Goal: Information Seeking & Learning: Find contact information

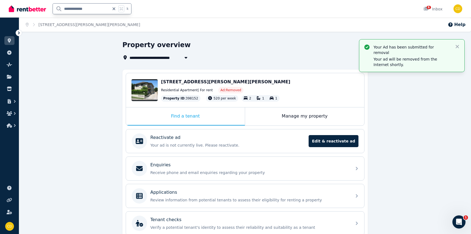
drag, startPoint x: 105, startPoint y: 12, endPoint x: 43, endPoint y: 10, distance: 62.0
click at [43, 10] on div "**********" at bounding box center [72, 9] width 126 height 18
type input "*****"
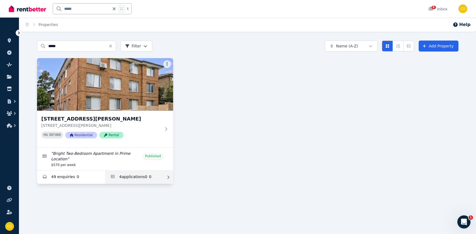
click at [149, 178] on link "Applications for 10/52 Weston St, Harris Park" at bounding box center [139, 177] width 68 height 13
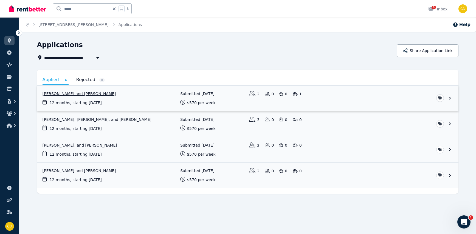
click at [80, 100] on link "View application: Kuldeep Singh and Nisha Nisha" at bounding box center [247, 98] width 421 height 25
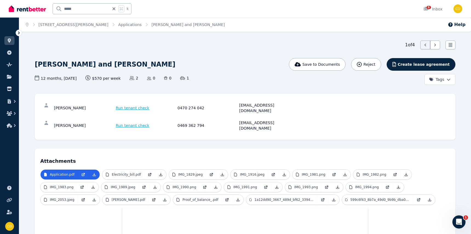
click at [67, 105] on div "[PERSON_NAME]" at bounding box center [84, 108] width 60 height 11
copy div "Kuldeep"
click at [74, 105] on div "[PERSON_NAME]" at bounding box center [84, 108] width 60 height 11
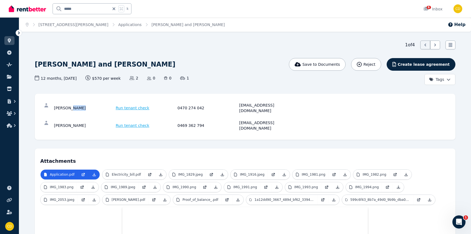
copy div "[PERSON_NAME]"
click at [201, 103] on div "0470 274 042" at bounding box center [208, 108] width 60 height 11
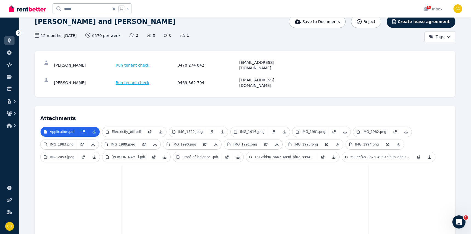
scroll to position [2, 0]
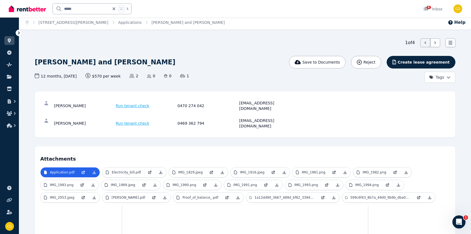
click at [263, 103] on div "[EMAIL_ADDRESS][DOMAIN_NAME]" at bounding box center [270, 105] width 60 height 11
copy div "[EMAIL_ADDRESS][DOMAIN_NAME]"
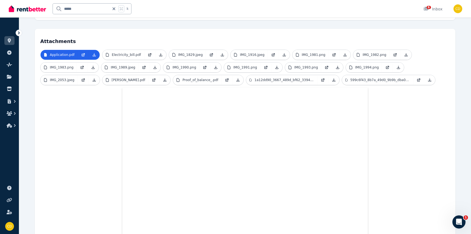
scroll to position [6, 0]
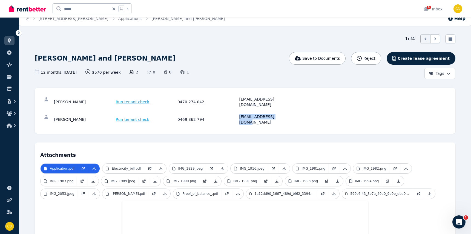
drag, startPoint x: 239, startPoint y: 111, endPoint x: 282, endPoint y: 112, distance: 42.5
click at [282, 114] on div "[EMAIL_ADDRESS][DOMAIN_NAME]" at bounding box center [270, 119] width 60 height 11
copy div "[EMAIL_ADDRESS][DOMAIN_NAME]"
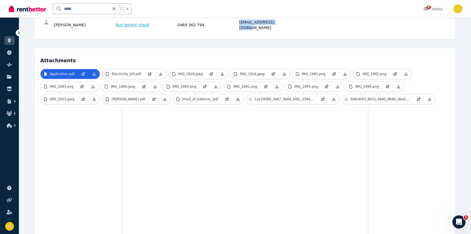
scroll to position [110, 0]
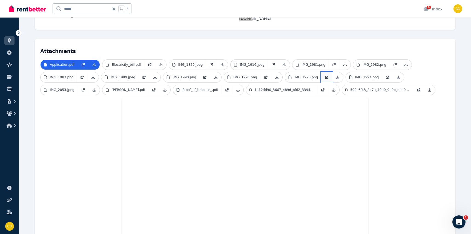
click at [322, 72] on link at bounding box center [327, 77] width 11 height 10
